Goal: Check status: Check status

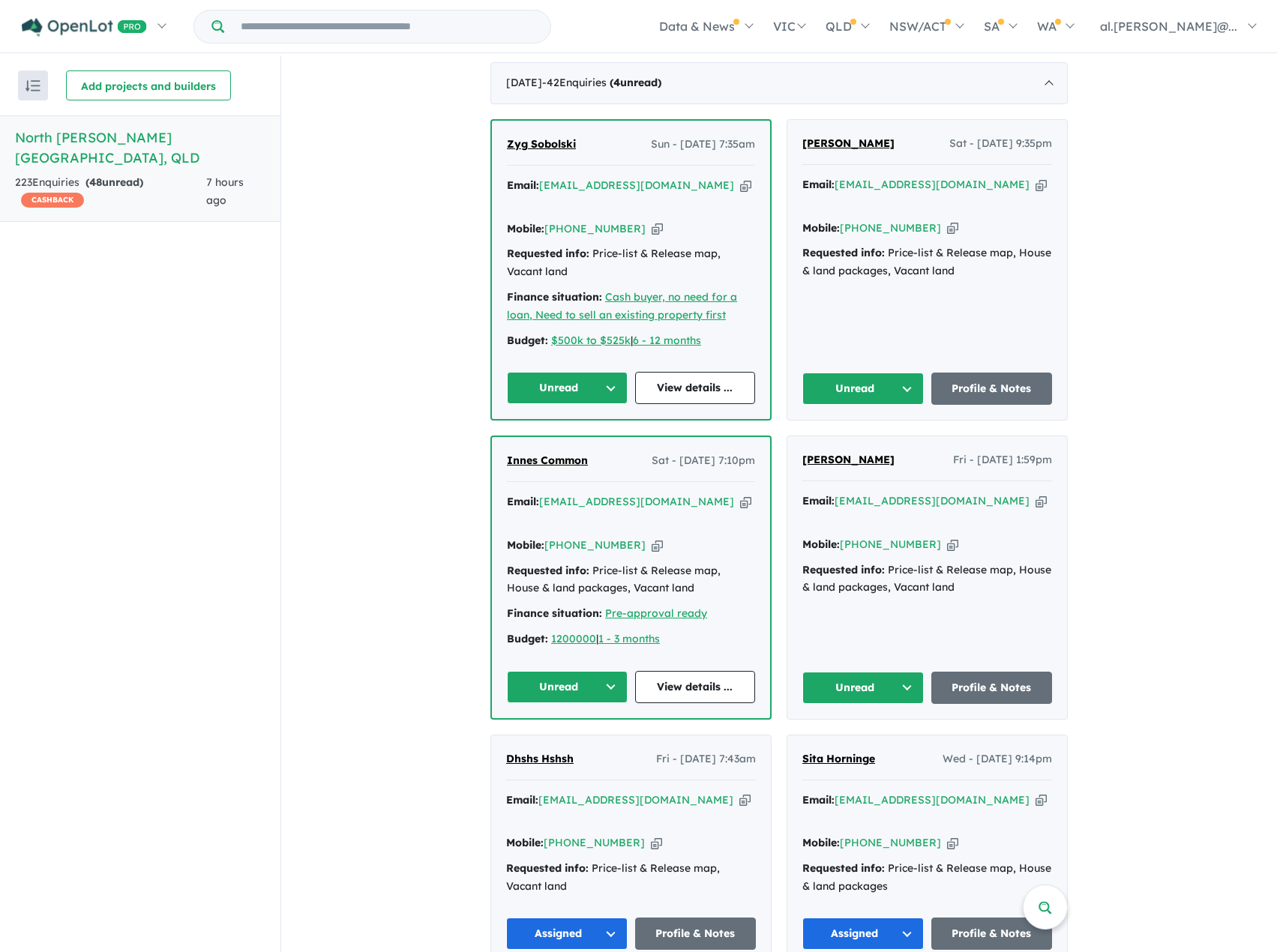
scroll to position [600, 0]
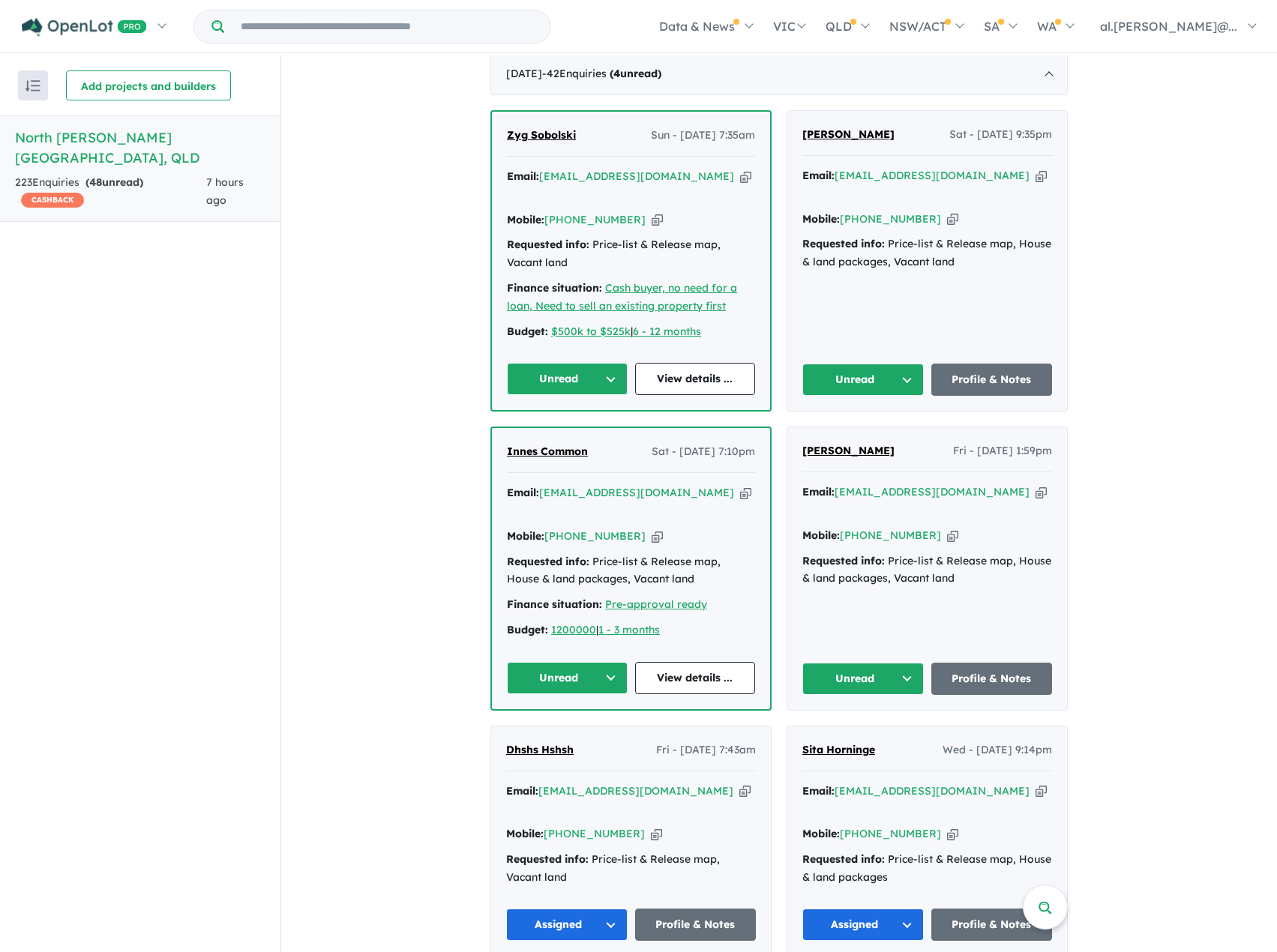
click at [869, 662] on button "Unread" at bounding box center [863, 679] width 122 height 33
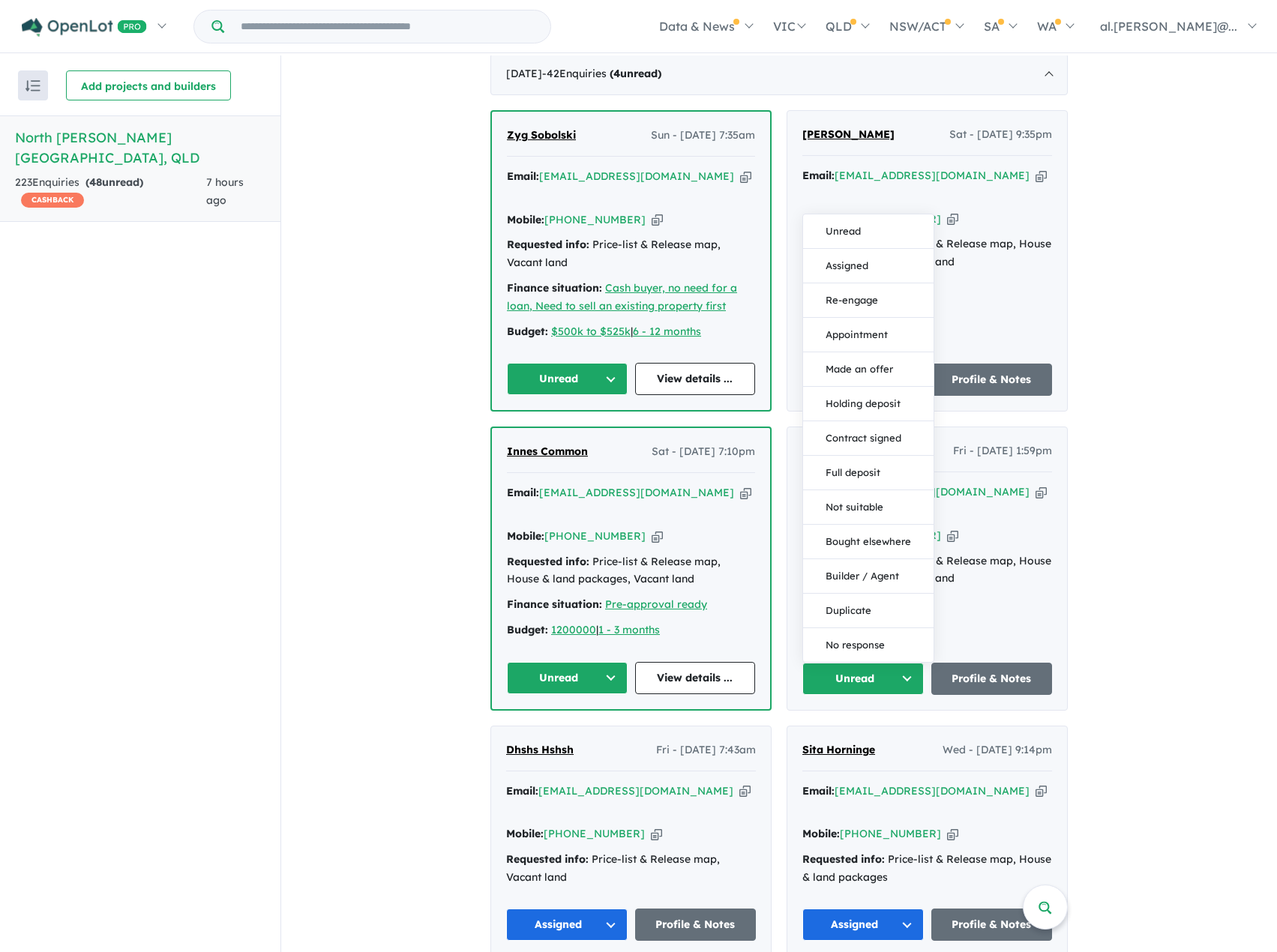
drag, startPoint x: 863, startPoint y: 218, endPoint x: 789, endPoint y: 303, distance: 112.7
click at [859, 249] on button "Assigned" at bounding box center [868, 267] width 130 height 35
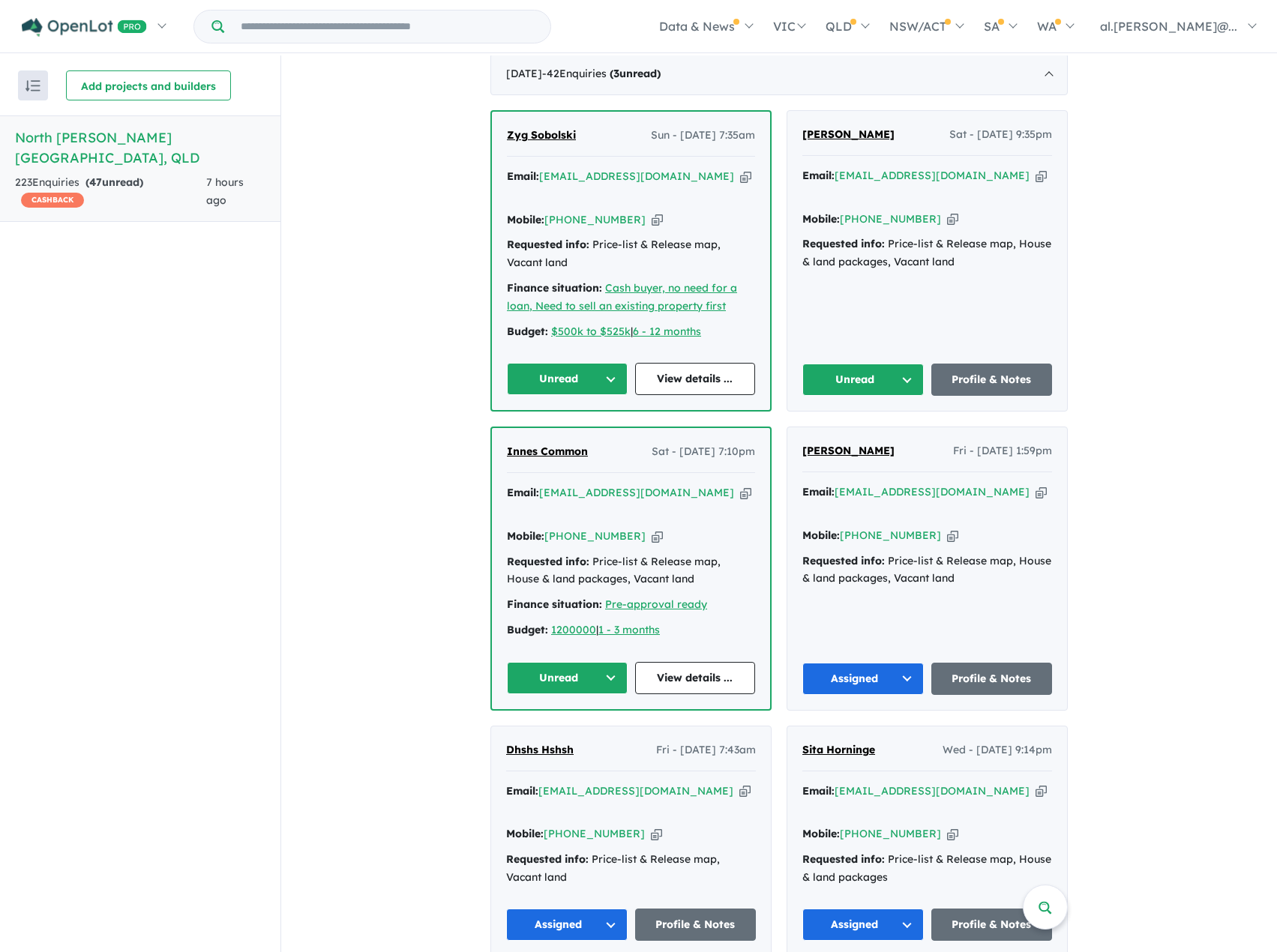
click at [592, 662] on button "Unread" at bounding box center [568, 678] width 121 height 33
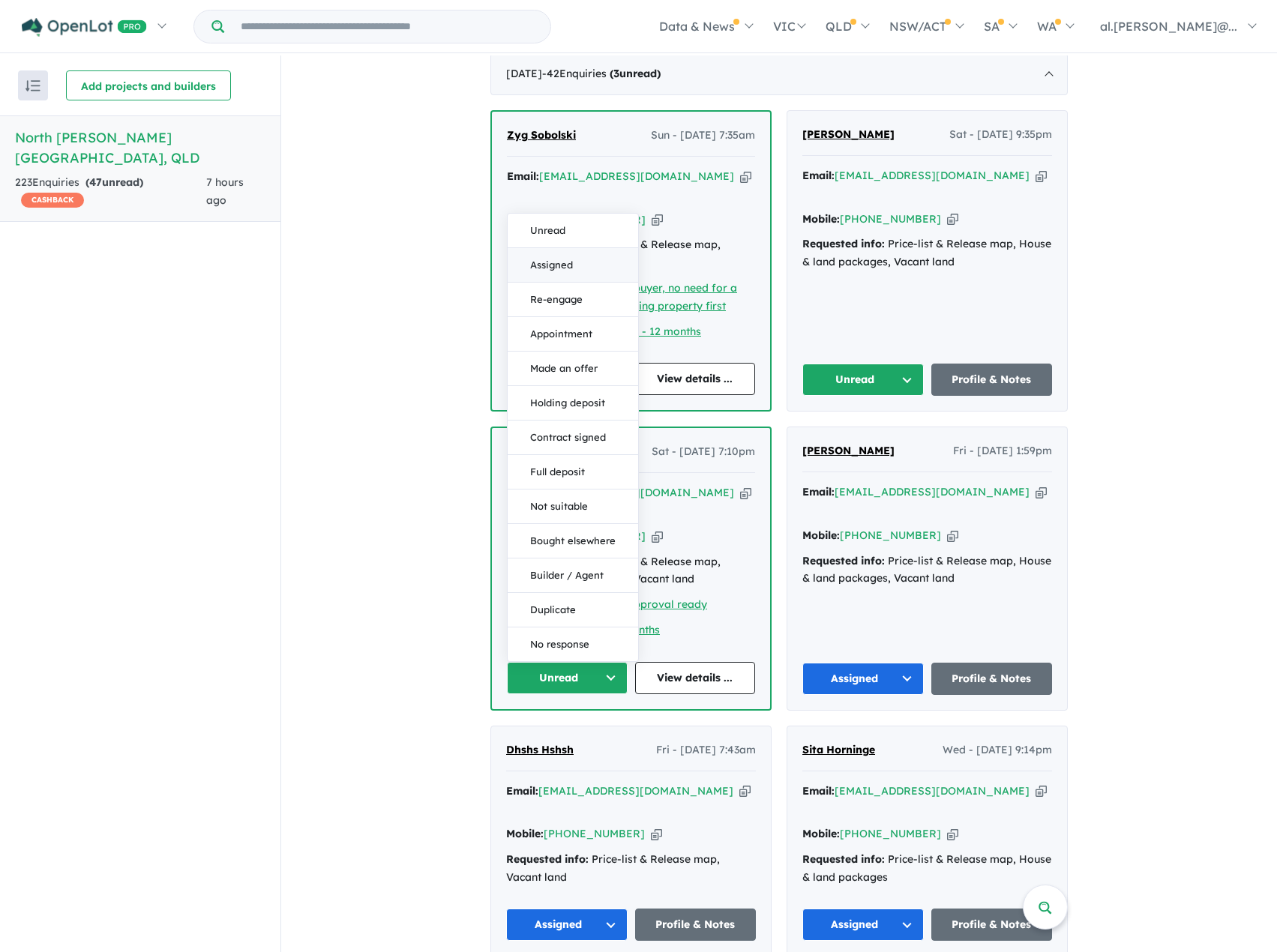
click at [546, 248] on button "Assigned" at bounding box center [572, 266] width 130 height 35
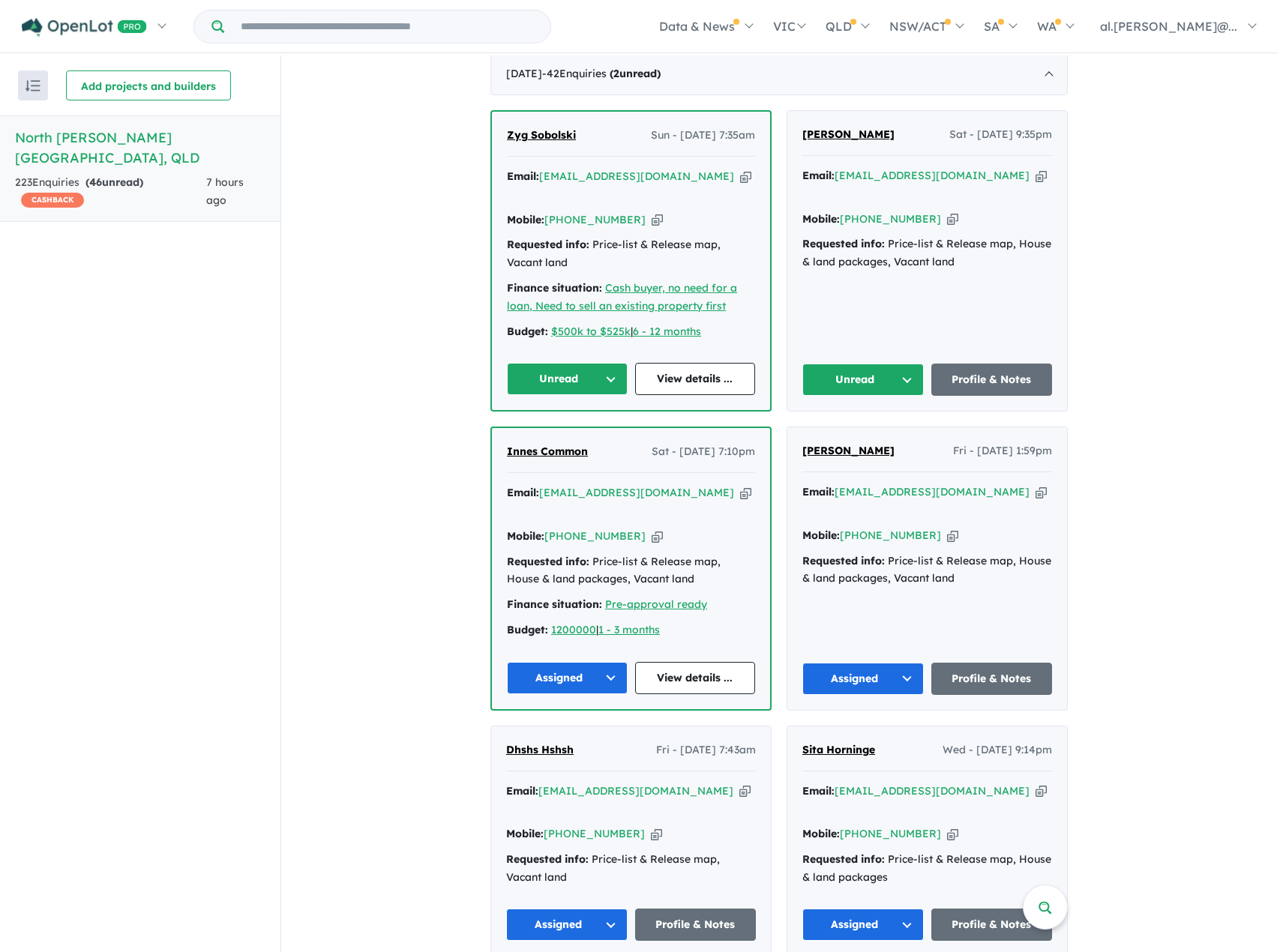
click at [904, 363] on button "Unread" at bounding box center [863, 380] width 122 height 33
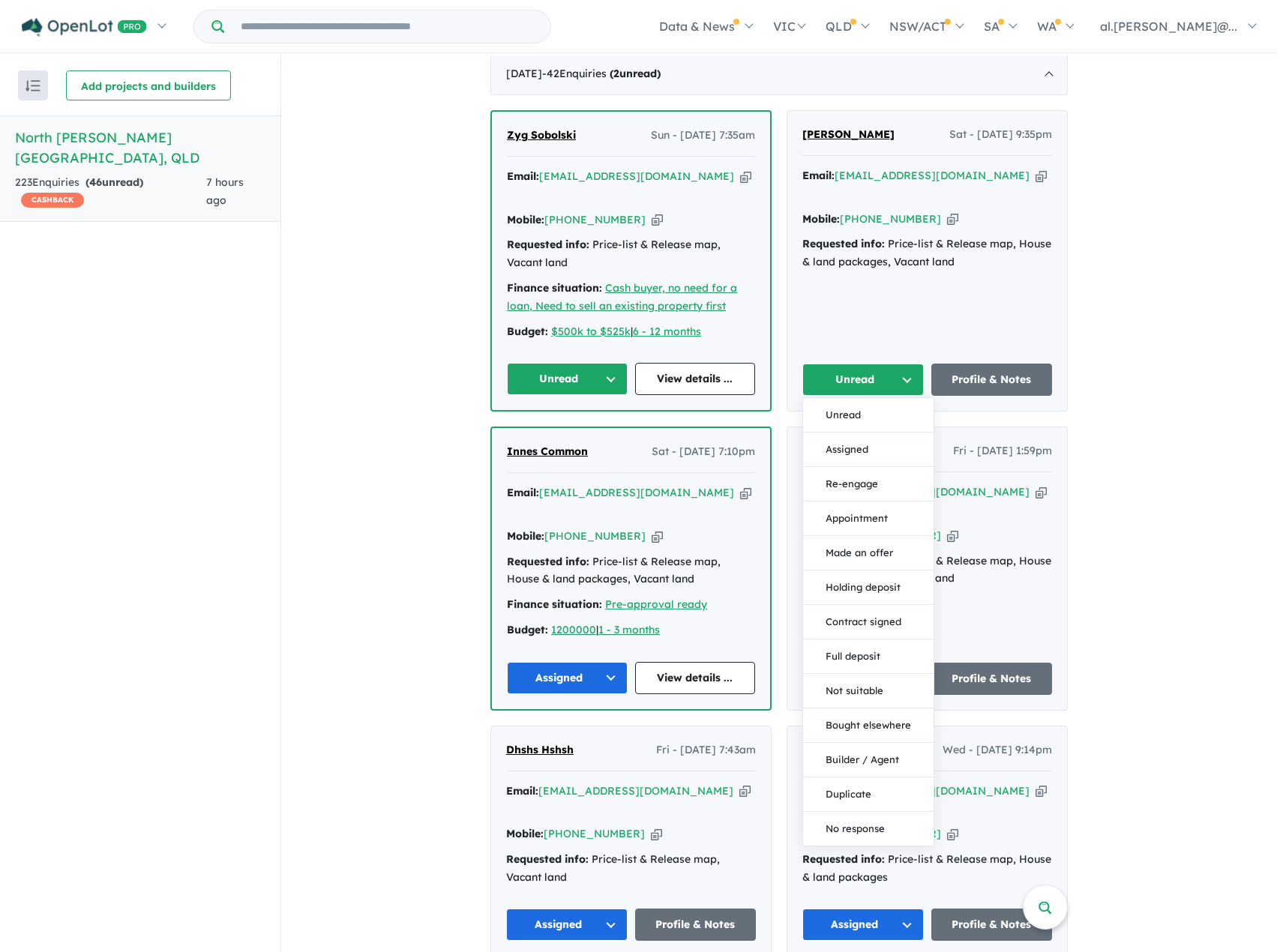
drag, startPoint x: 868, startPoint y: 424, endPoint x: 579, endPoint y: 369, distance: 294.2
click at [847, 432] on button "Assigned" at bounding box center [868, 450] width 130 height 35
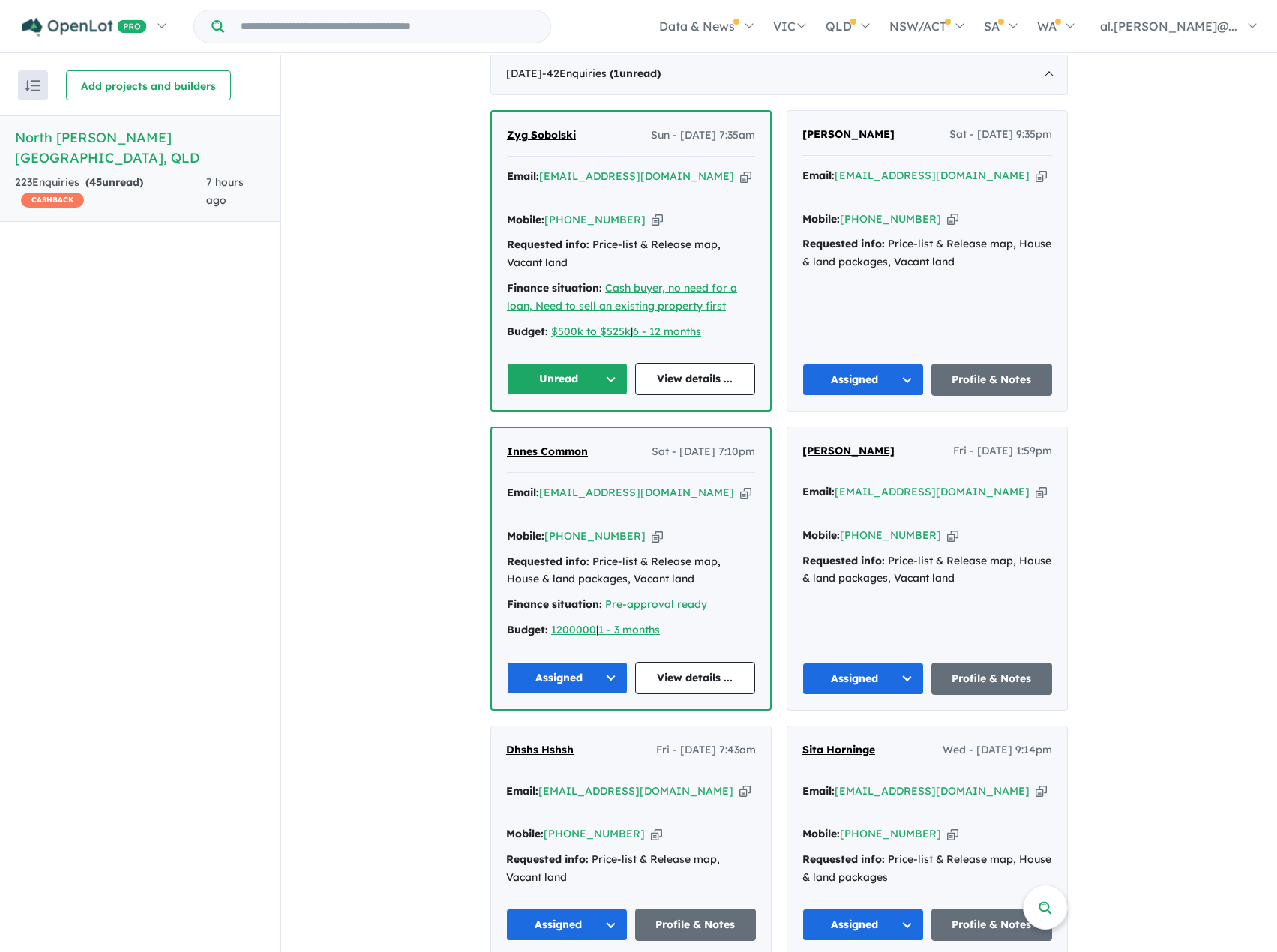
click at [594, 362] on button "Unread" at bounding box center [568, 379] width 121 height 33
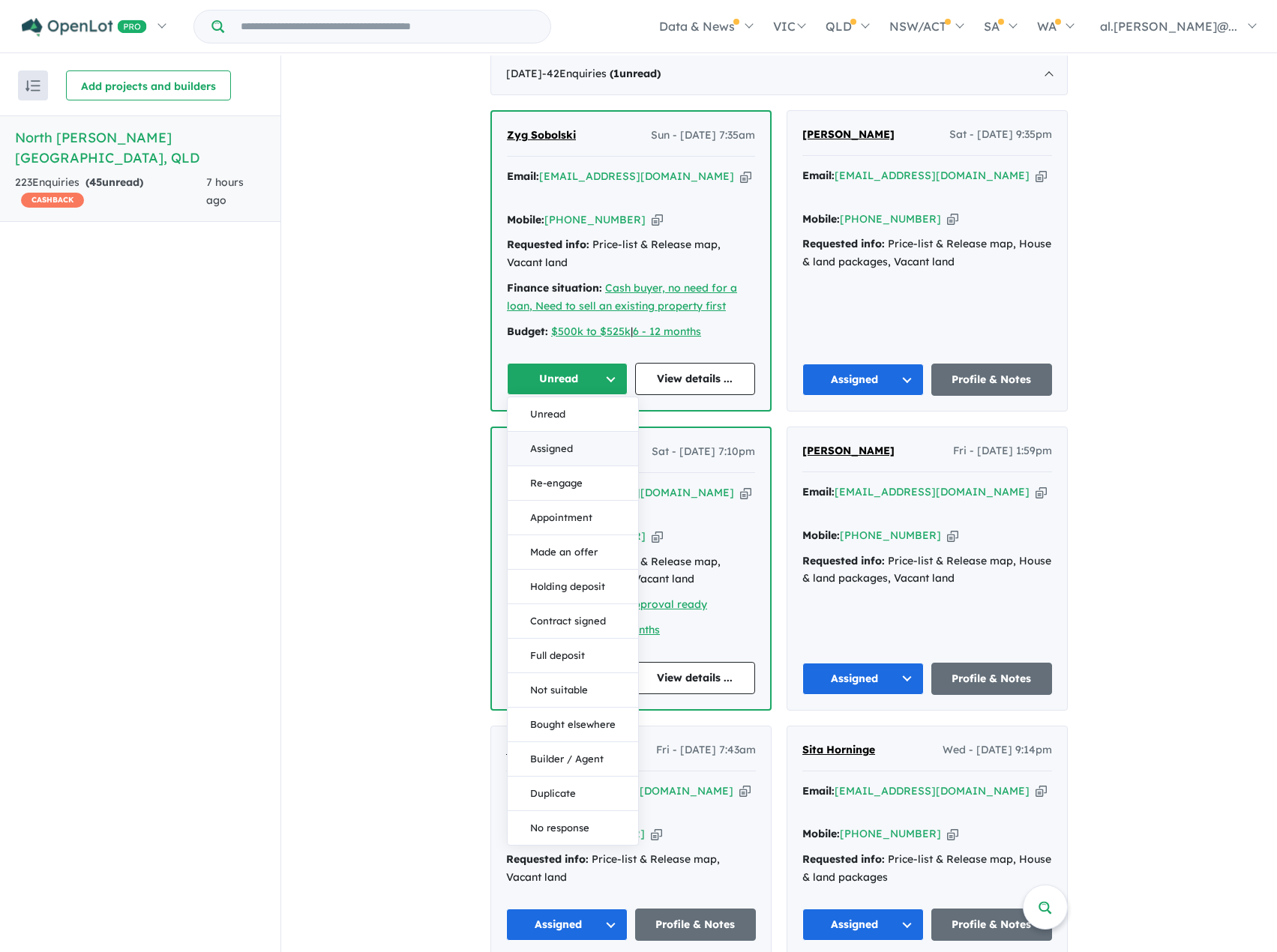
click at [534, 431] on button "Assigned" at bounding box center [572, 449] width 130 height 35
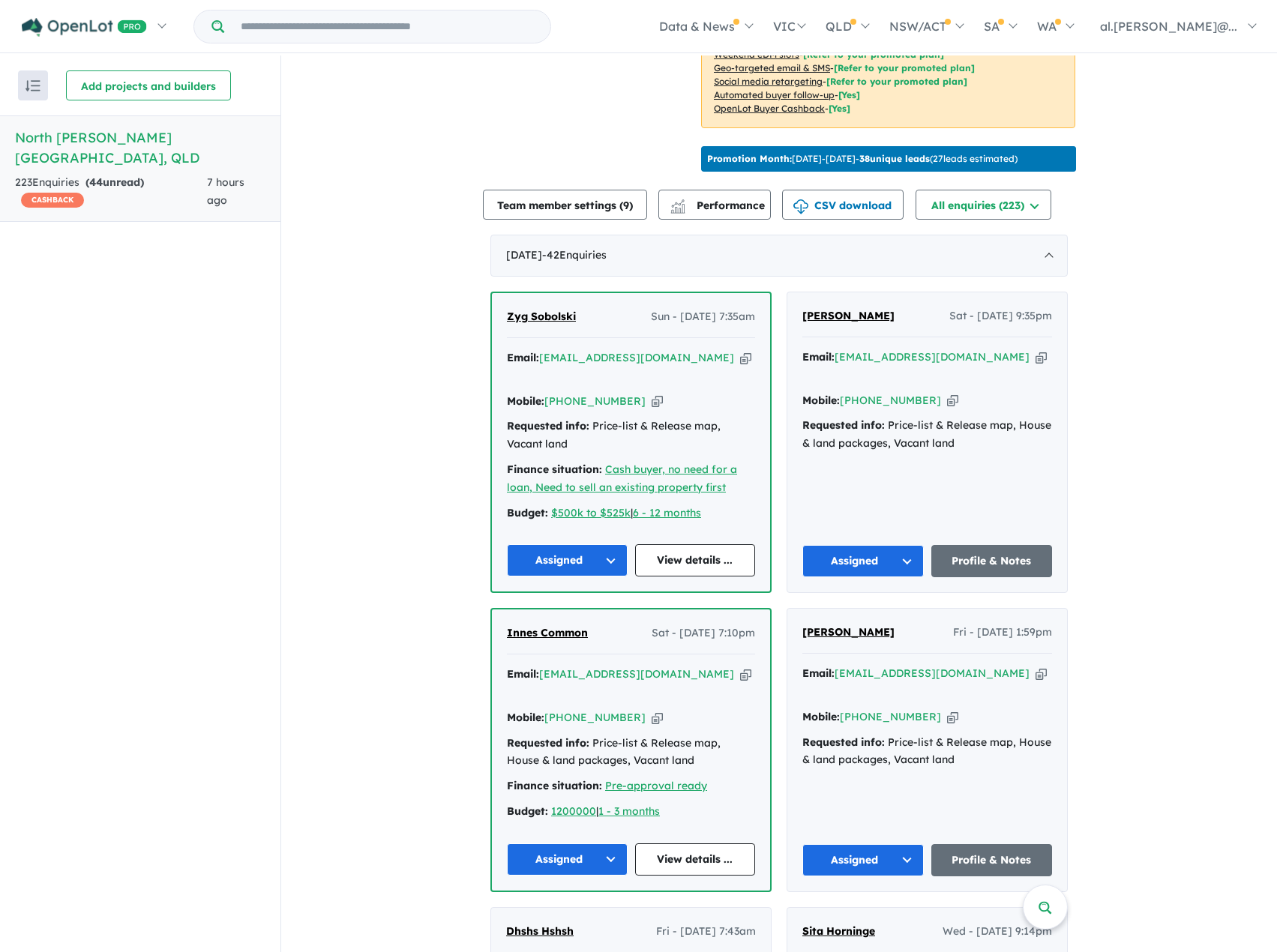
scroll to position [375, 0]
